Goal: Find specific page/section: Find specific page/section

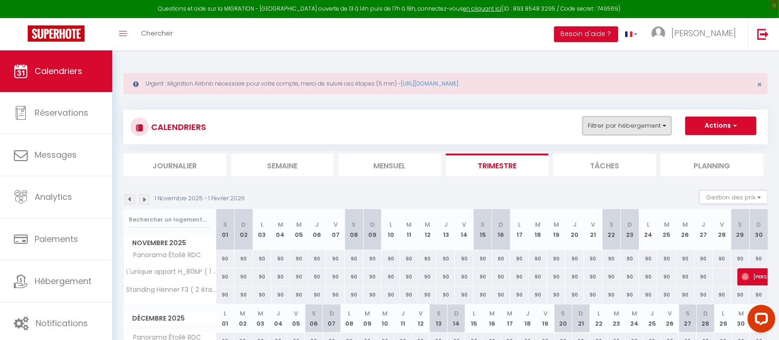
click at [640, 128] on button "Filtrer par hébergement" at bounding box center [627, 125] width 89 height 18
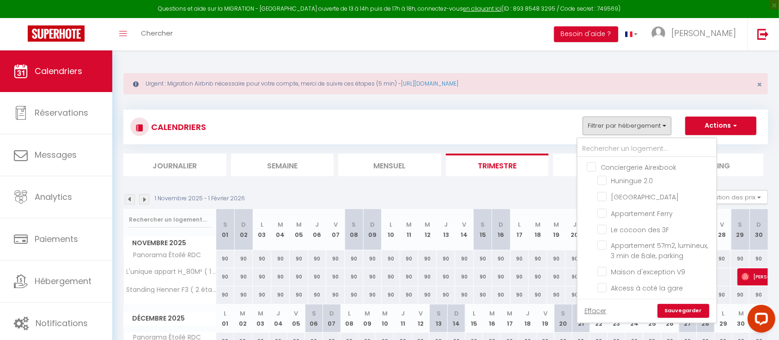
click at [133, 201] on img at bounding box center [130, 199] width 10 height 10
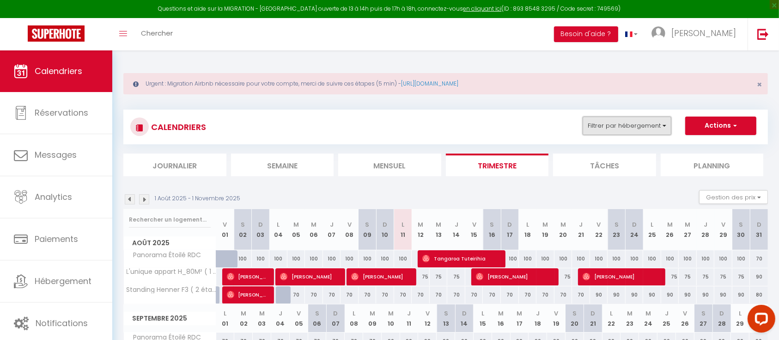
click at [615, 123] on button "Filtrer par hébergement" at bounding box center [627, 125] width 89 height 18
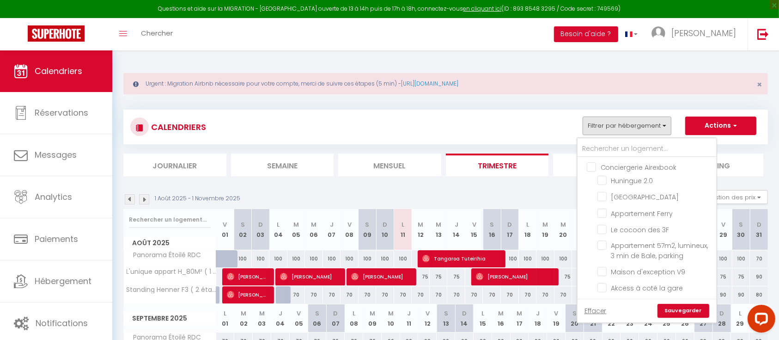
click at [593, 164] on input "Conciergerie Airexbook" at bounding box center [656, 166] width 139 height 9
checkbox input "true"
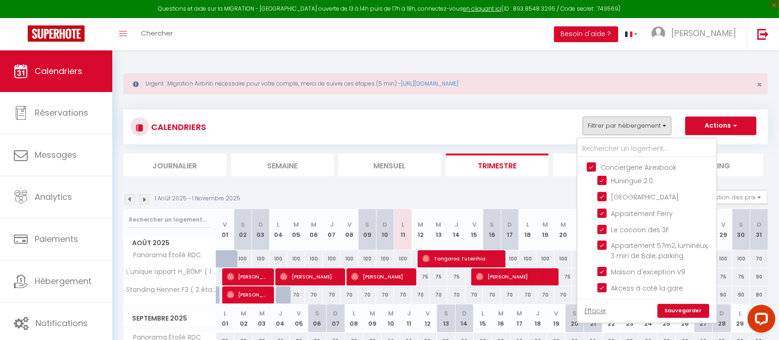
checkbox input "true"
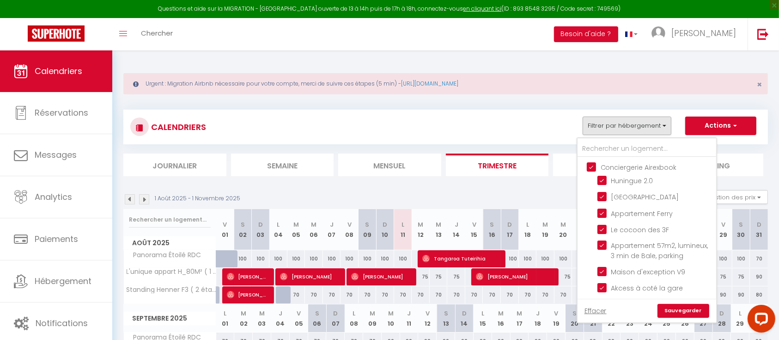
checkbox input "true"
checkbox input "false"
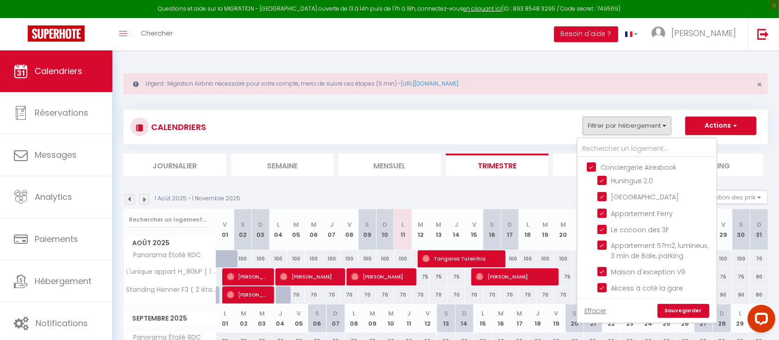
checkbox input "false"
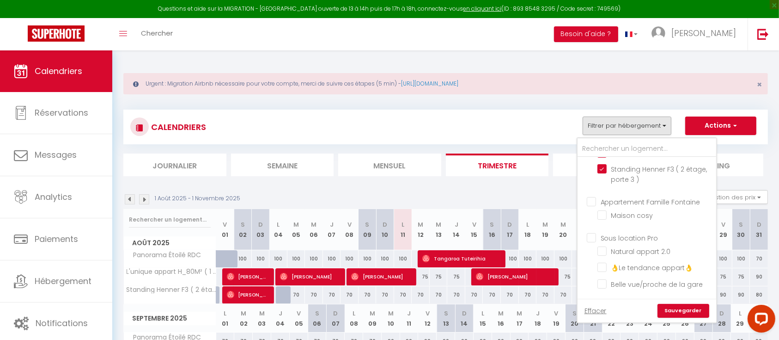
scroll to position [215, 0]
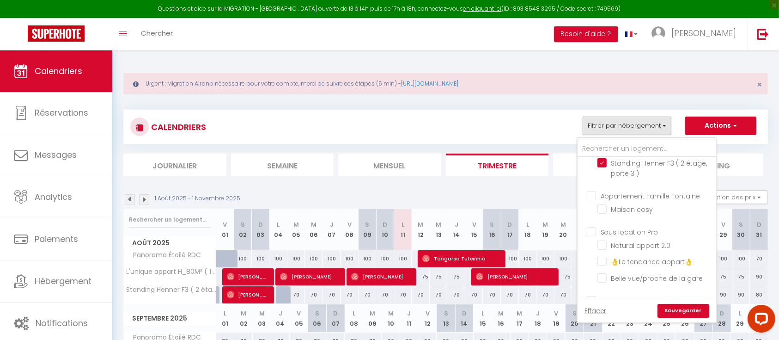
click at [592, 200] on input "Appartement Famille Fontaine" at bounding box center [656, 194] width 139 height 9
checkbox input "true"
checkbox input "false"
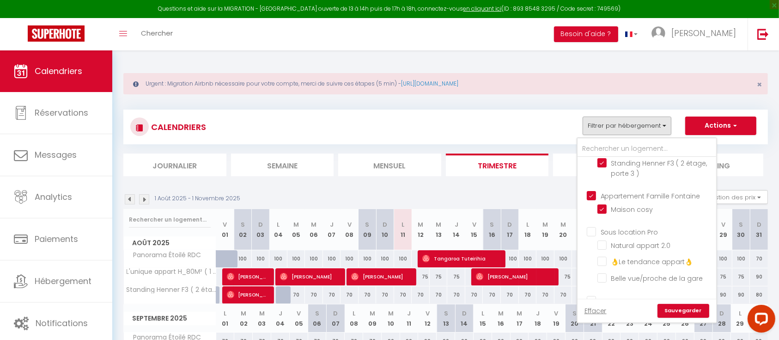
checkbox input "false"
click at [595, 236] on input "Sous location Pro" at bounding box center [656, 230] width 139 height 9
checkbox input "true"
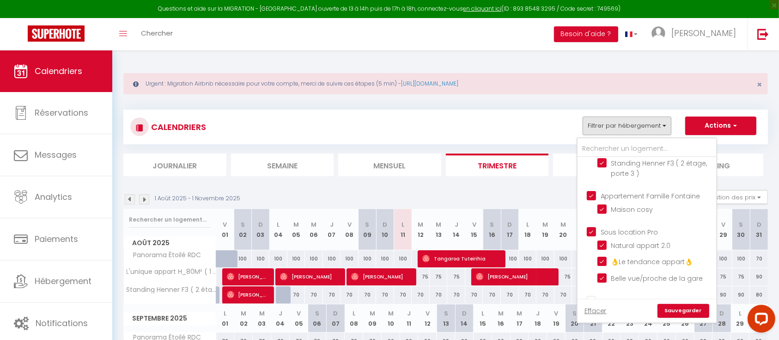
checkbox input "true"
checkbox input "false"
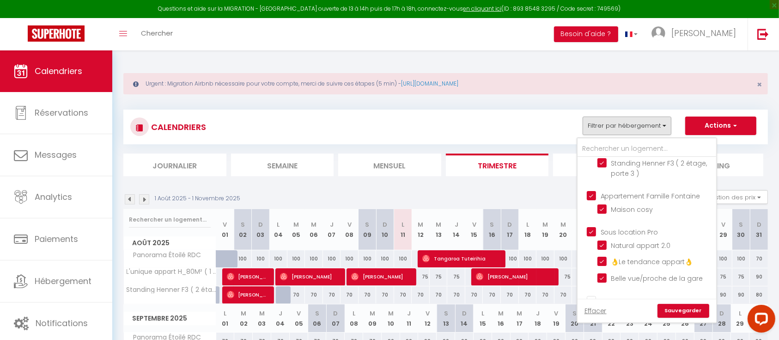
scroll to position [272, 0]
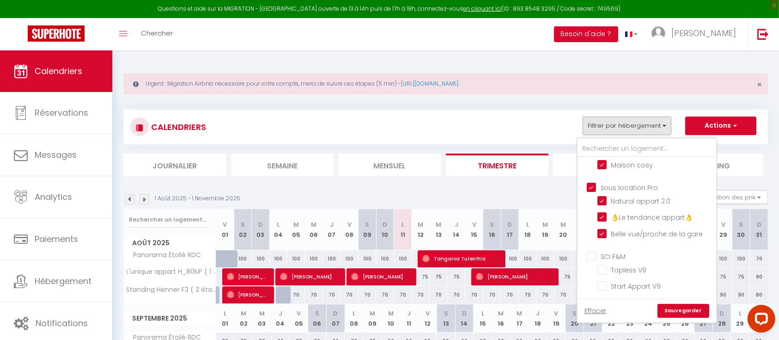
click at [595, 258] on input "SCI F&M" at bounding box center [656, 255] width 139 height 9
checkbox input "true"
click at [672, 313] on link "Sauvegarder" at bounding box center [684, 311] width 52 height 14
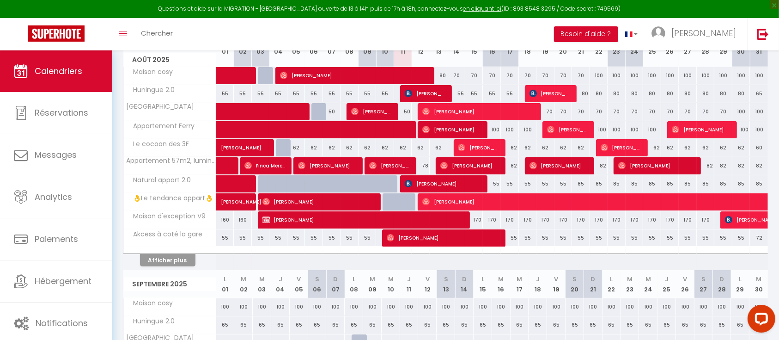
scroll to position [183, 0]
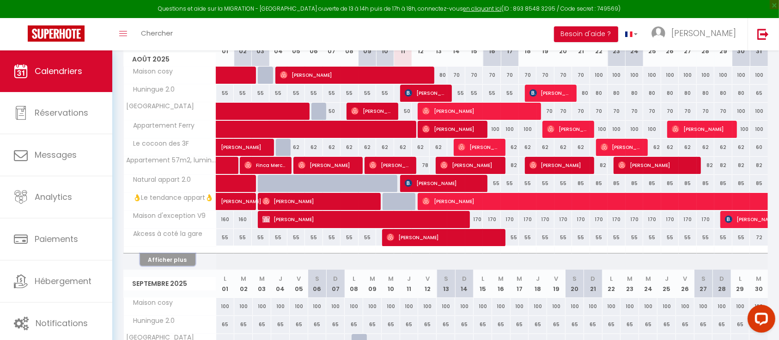
click at [171, 257] on button "Afficher plus" at bounding box center [167, 259] width 55 height 12
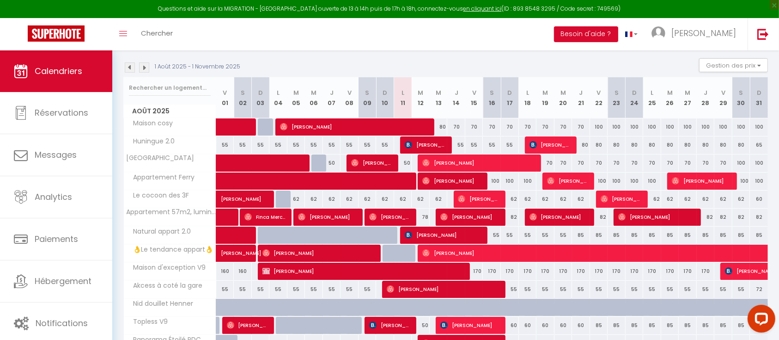
scroll to position [133, 0]
